Goal: Check status: Check status

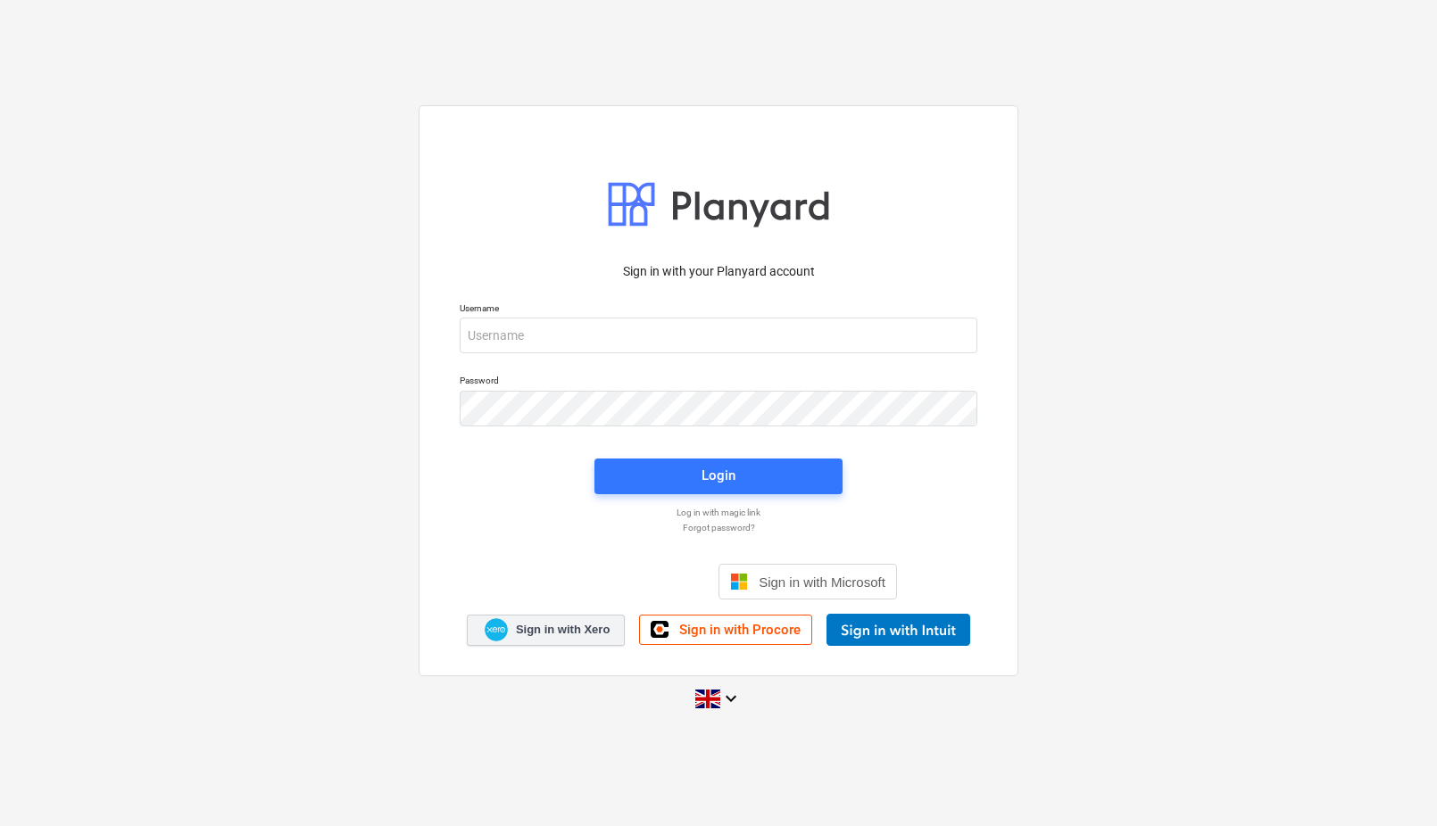
click at [558, 618] on link "Sign in with Xero" at bounding box center [546, 630] width 159 height 31
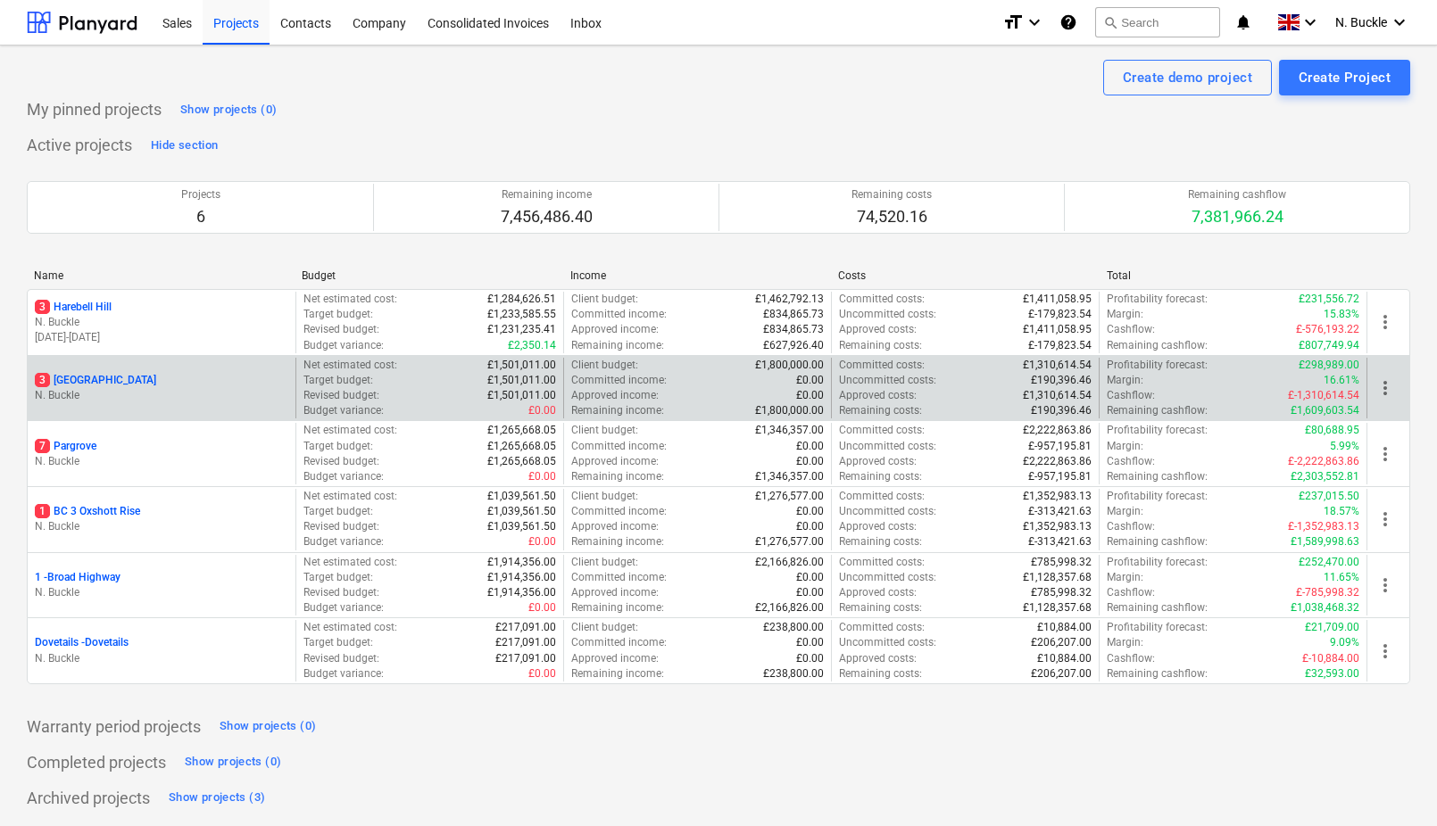
click at [100, 381] on p "3 Ashridge Farm" at bounding box center [95, 380] width 121 height 15
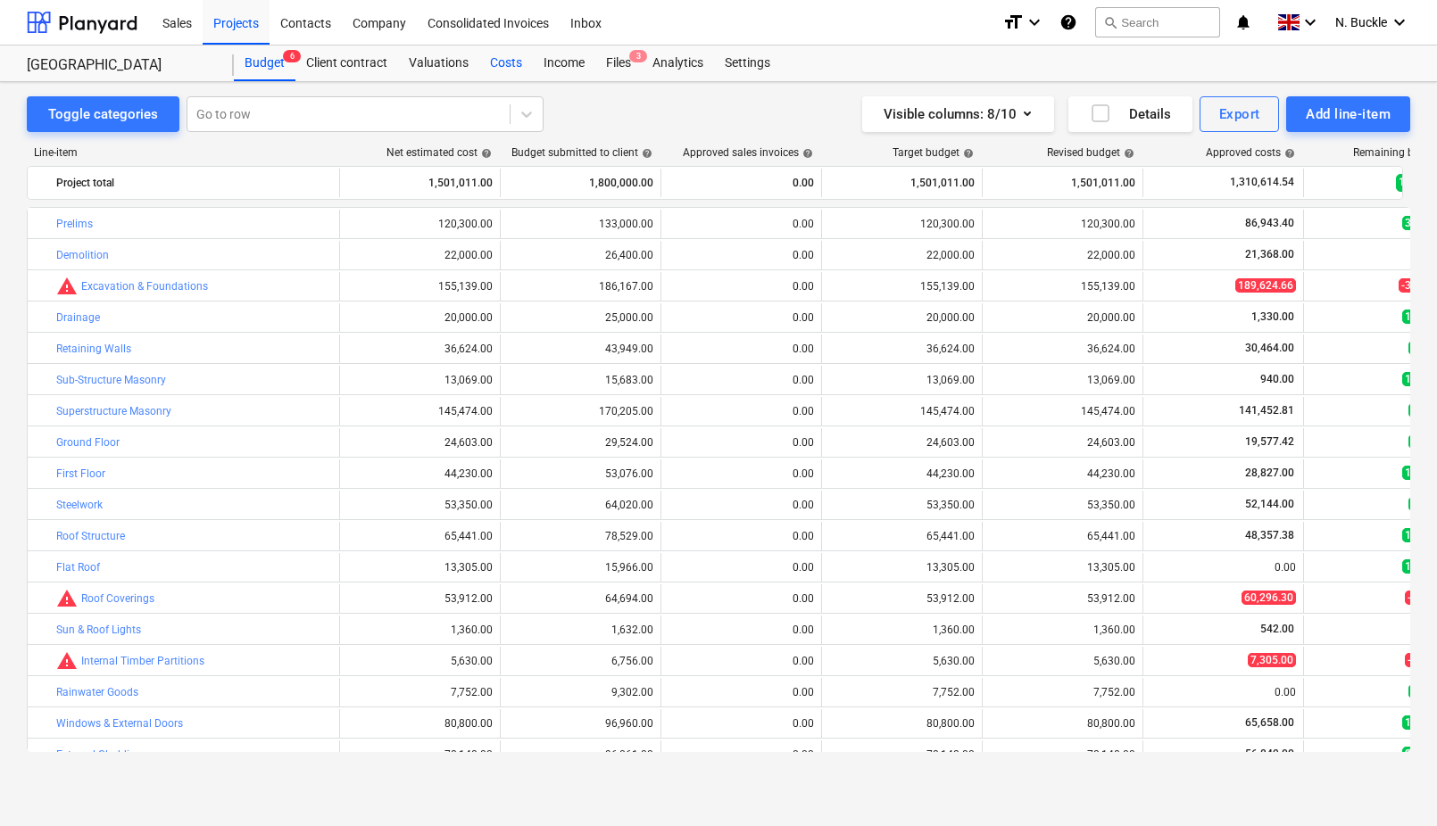
click at [506, 62] on div "Costs" at bounding box center [506, 64] width 54 height 36
click at [252, 29] on div "Projects" at bounding box center [236, 22] width 67 height 46
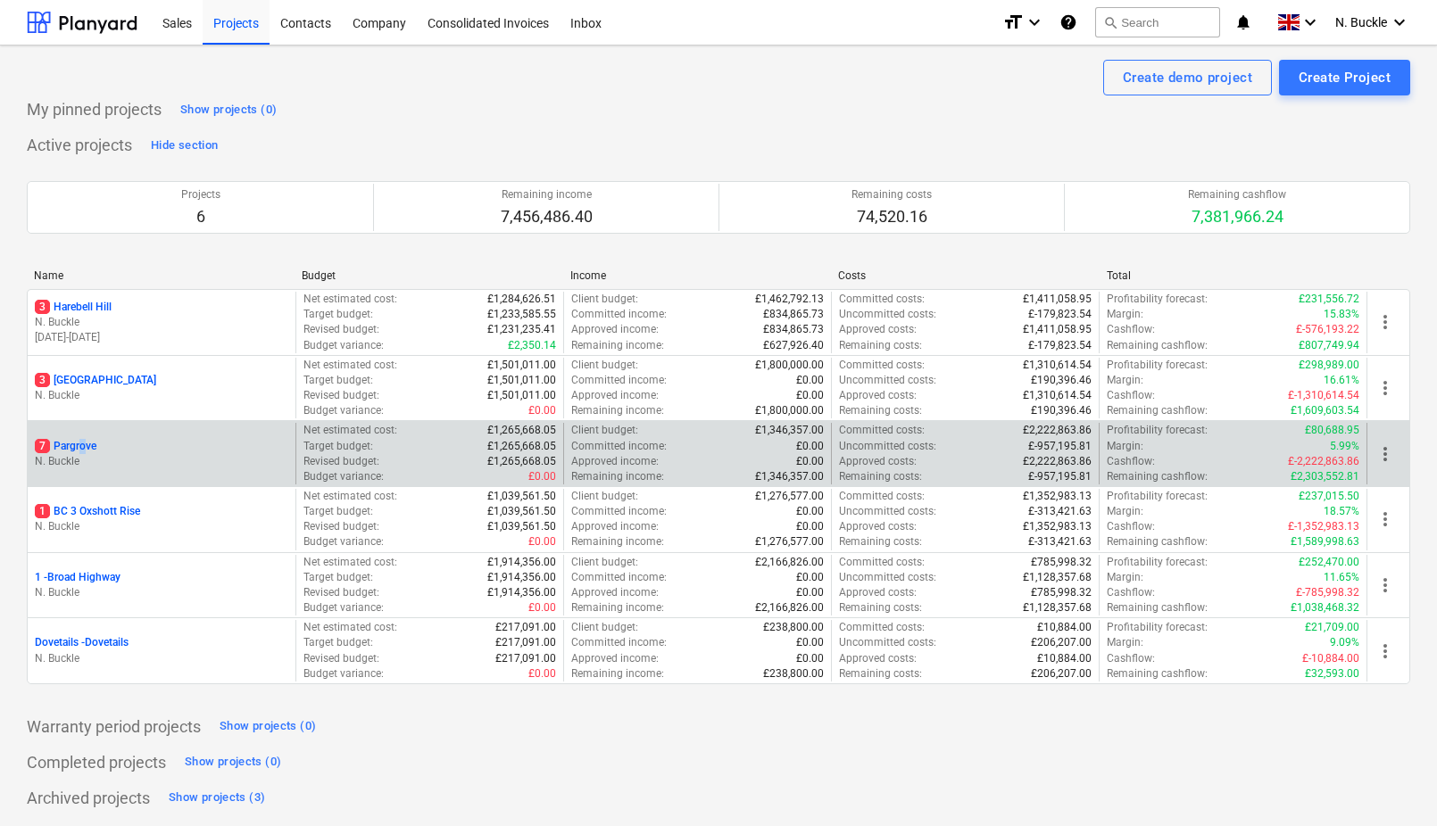
click at [82, 439] on p "7 Pargrove" at bounding box center [66, 446] width 62 height 15
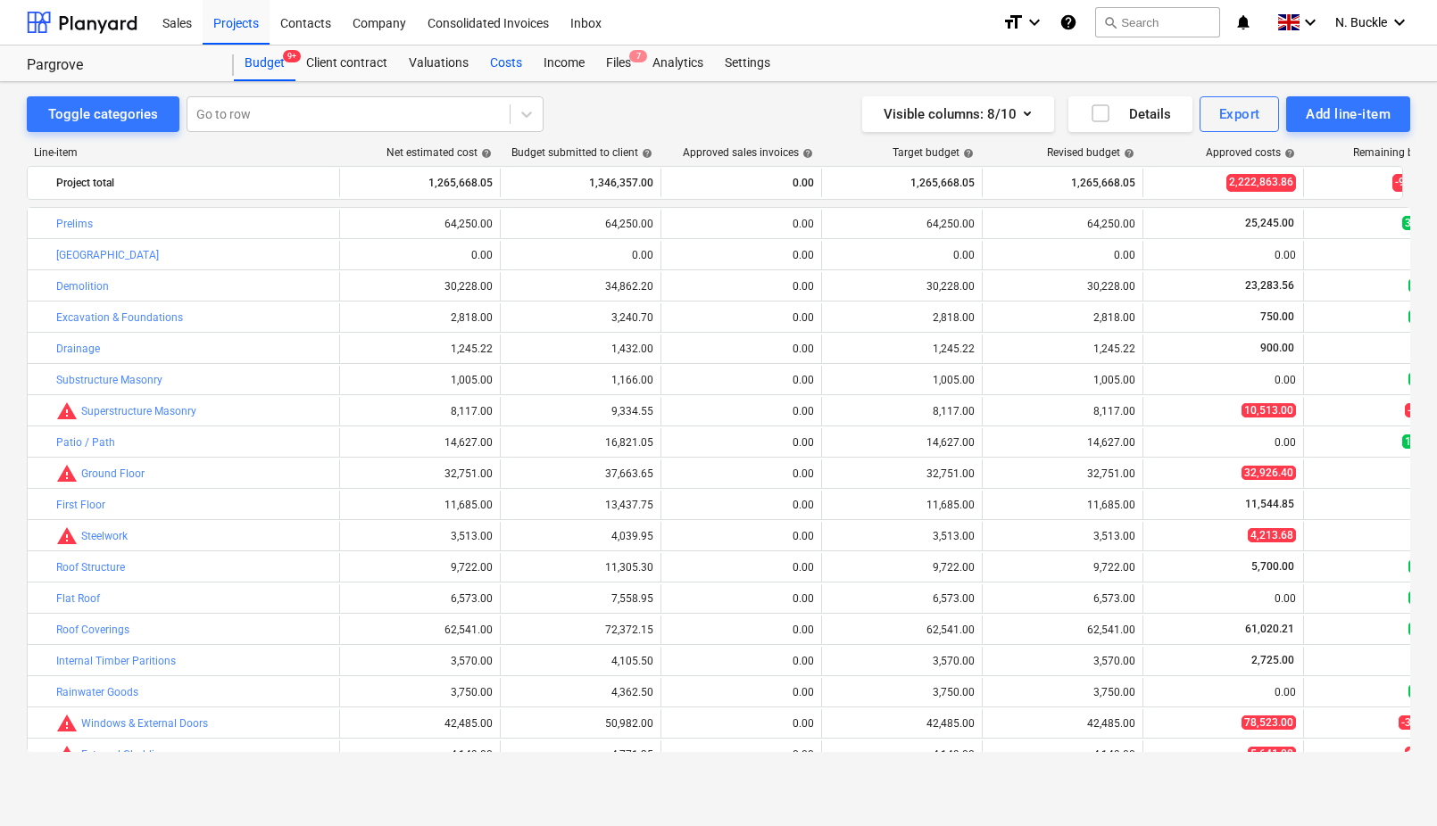
click at [504, 77] on div "Costs" at bounding box center [506, 64] width 54 height 36
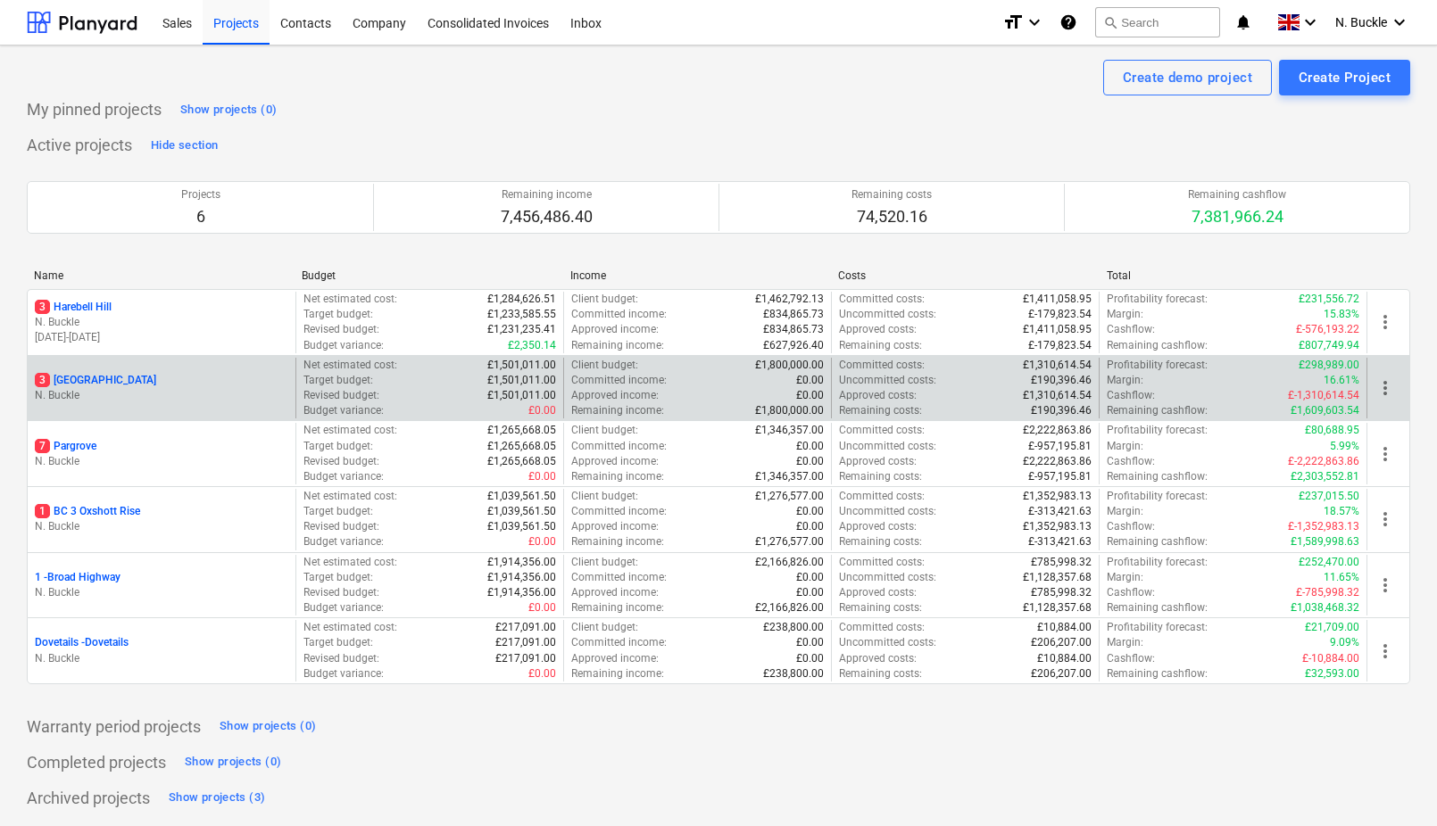
click at [98, 373] on p "3 Ashridge Farm" at bounding box center [95, 380] width 121 height 15
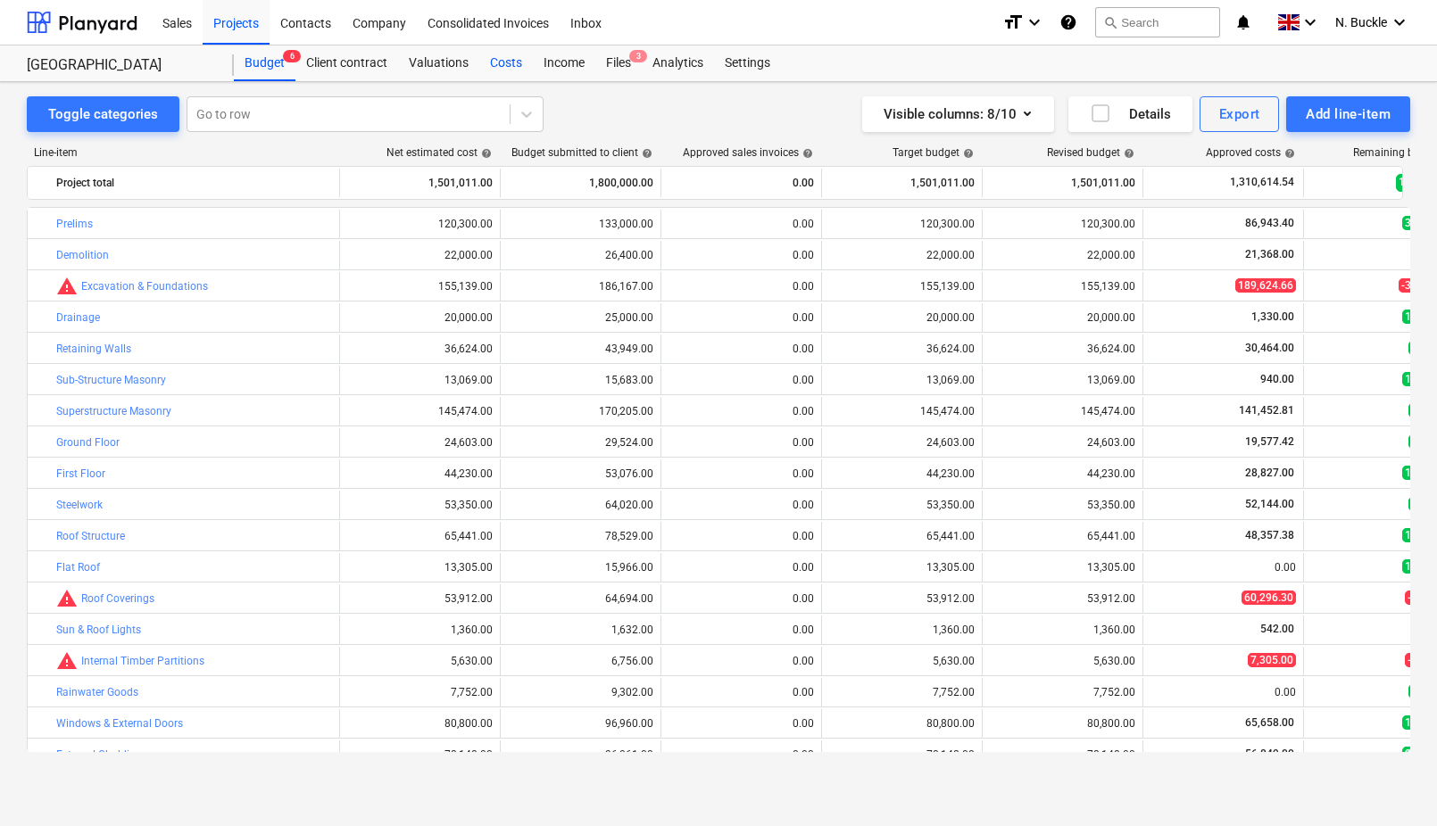
click at [508, 62] on div "Costs" at bounding box center [506, 64] width 54 height 36
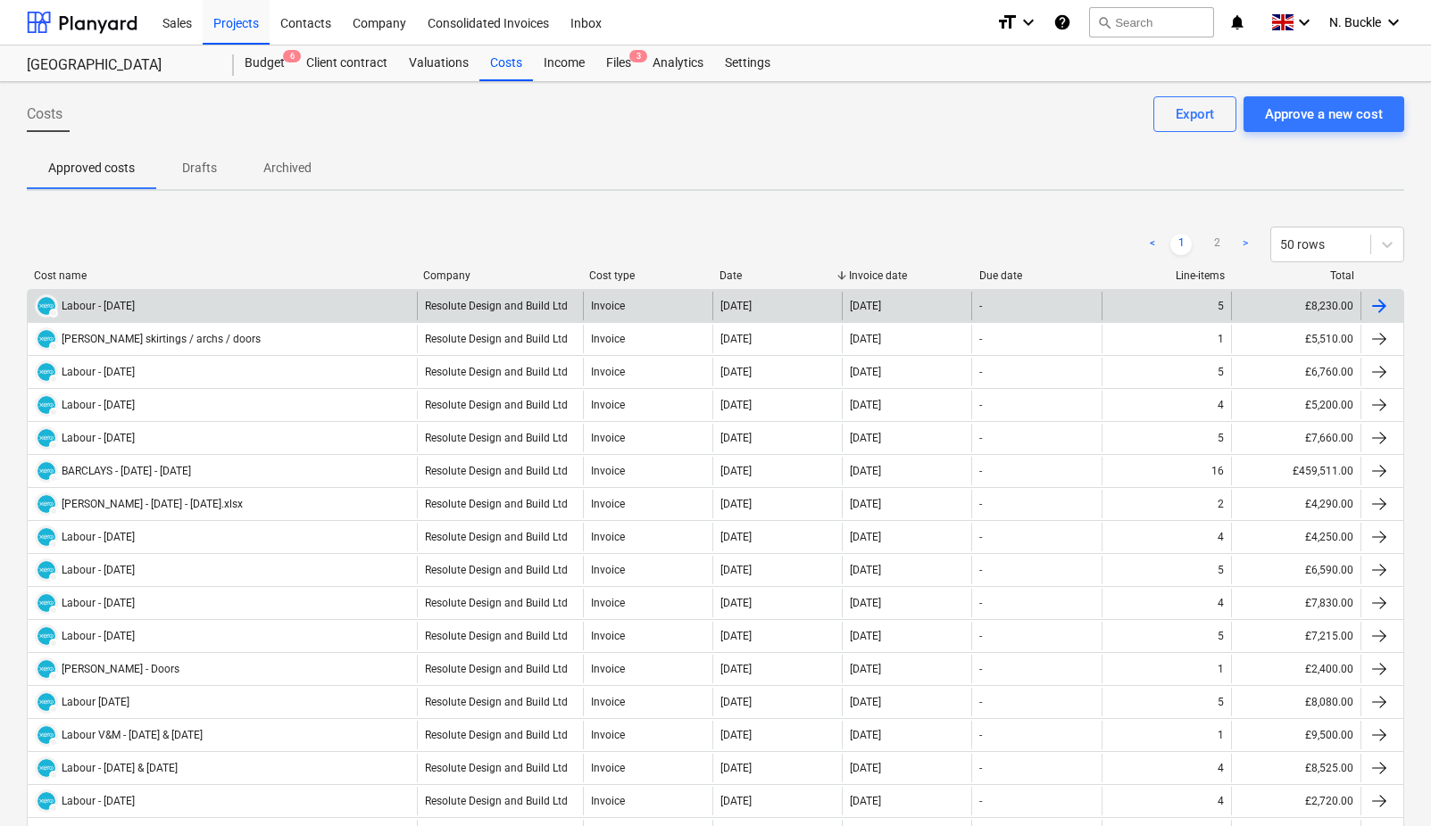
click at [209, 306] on div "DRAFT Labour - w.e 10th August" at bounding box center [222, 306] width 389 height 29
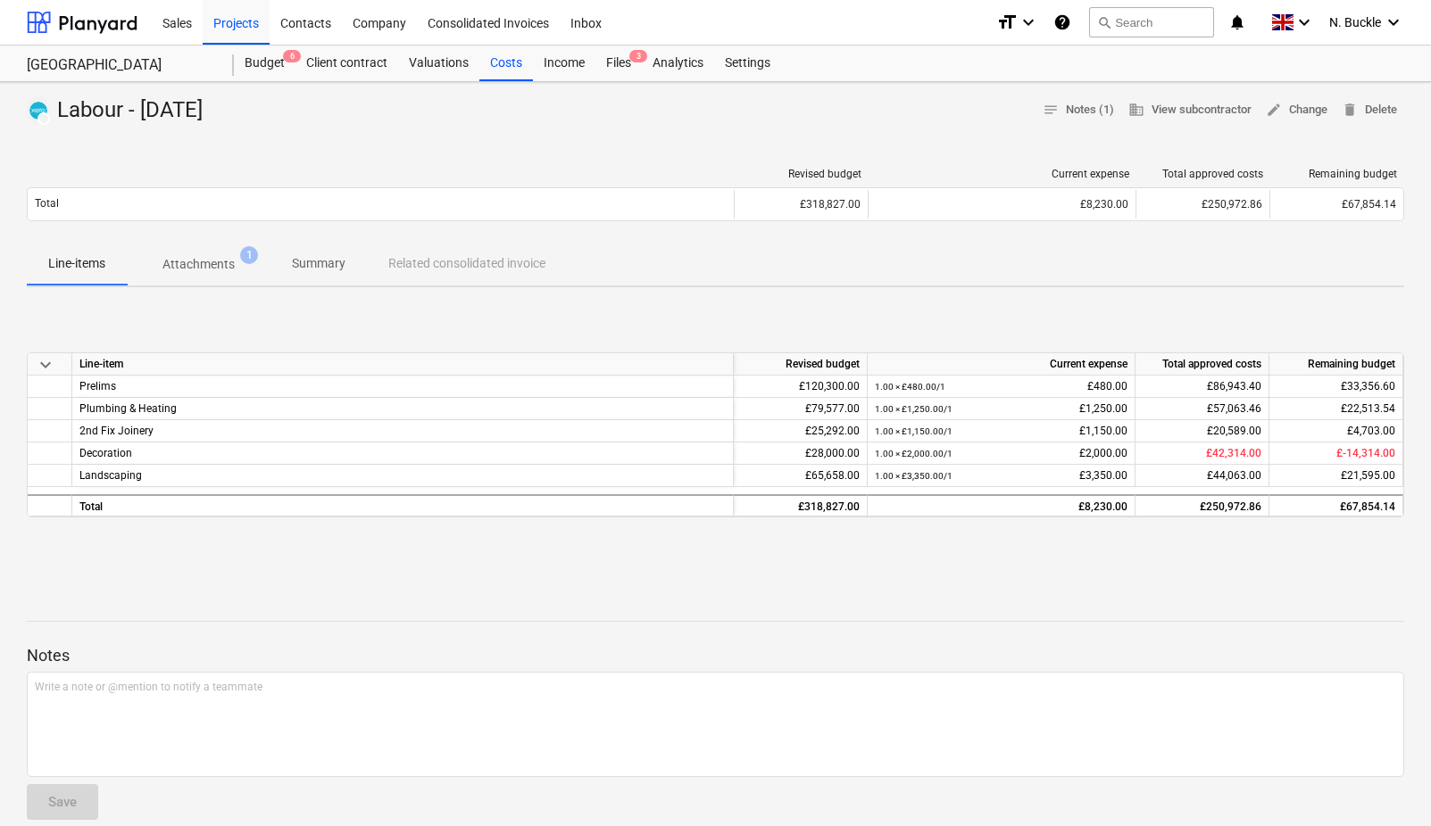
click at [328, 261] on p "Summary" at bounding box center [319, 263] width 54 height 19
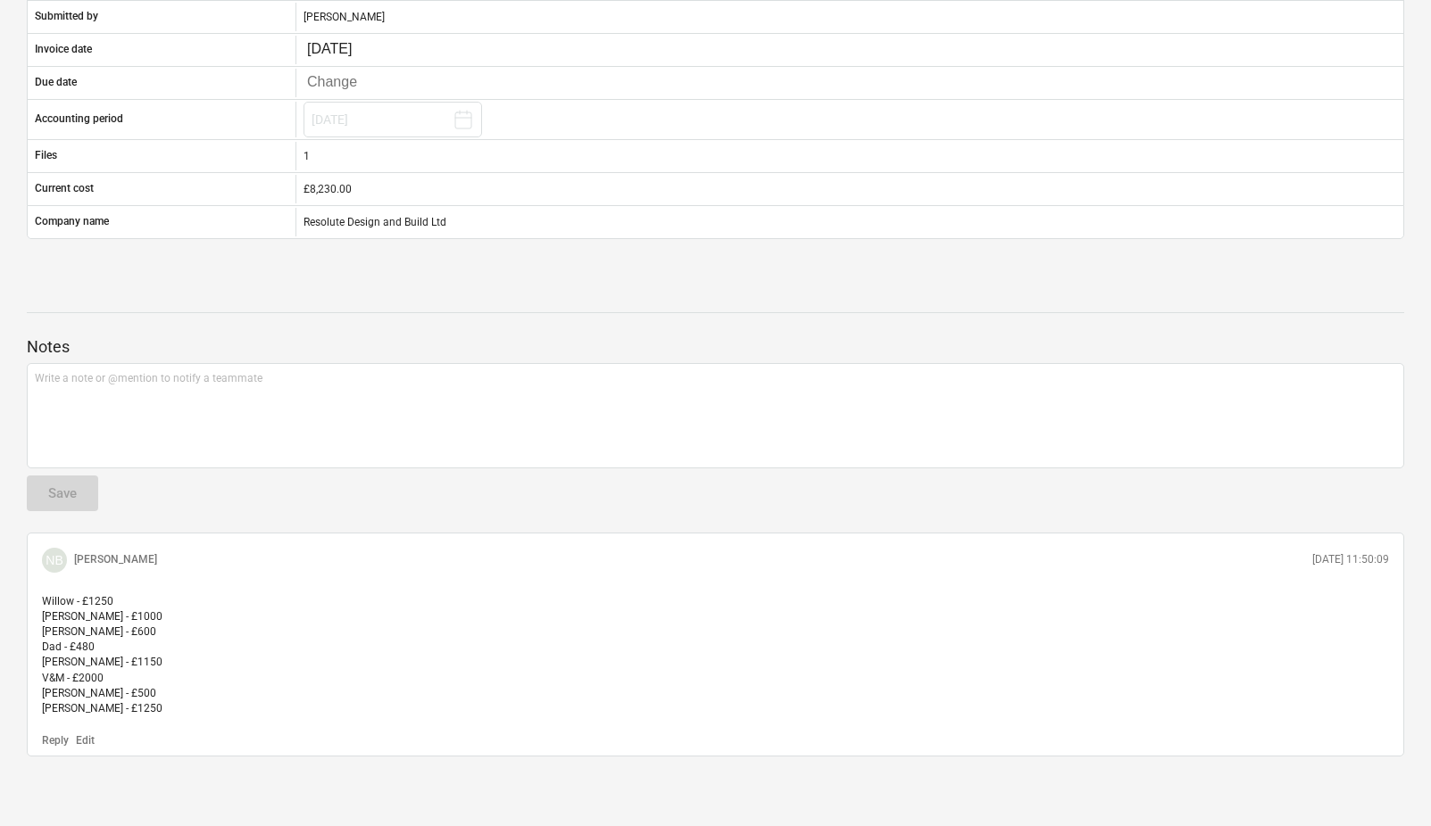
scroll to position [454, 0]
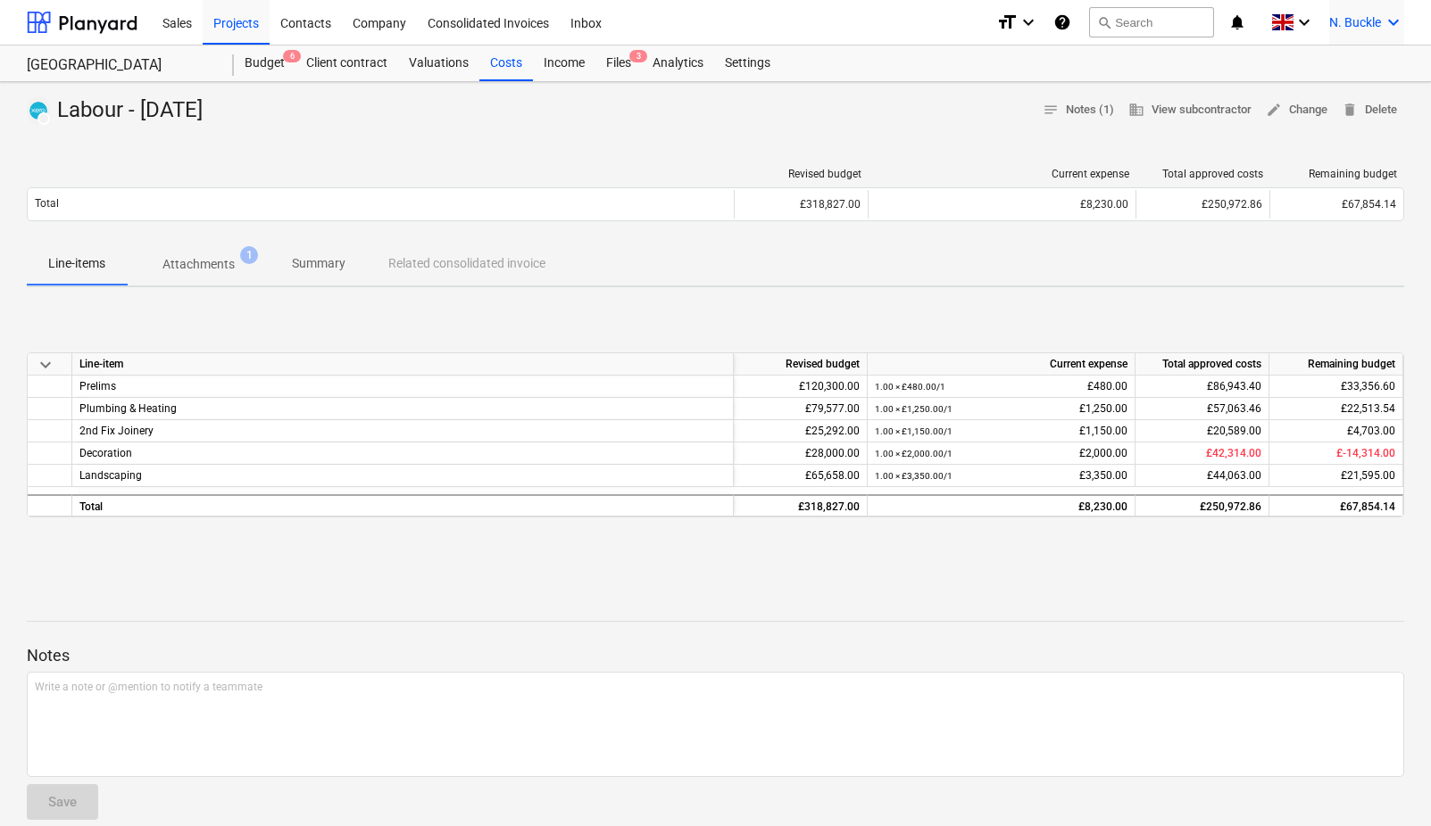
click at [1395, 22] on icon "keyboard_arrow_down" at bounding box center [1393, 22] width 21 height 21
click at [1338, 103] on div "Log out" at bounding box center [1350, 98] width 107 height 29
